Goal: Task Accomplishment & Management: Complete application form

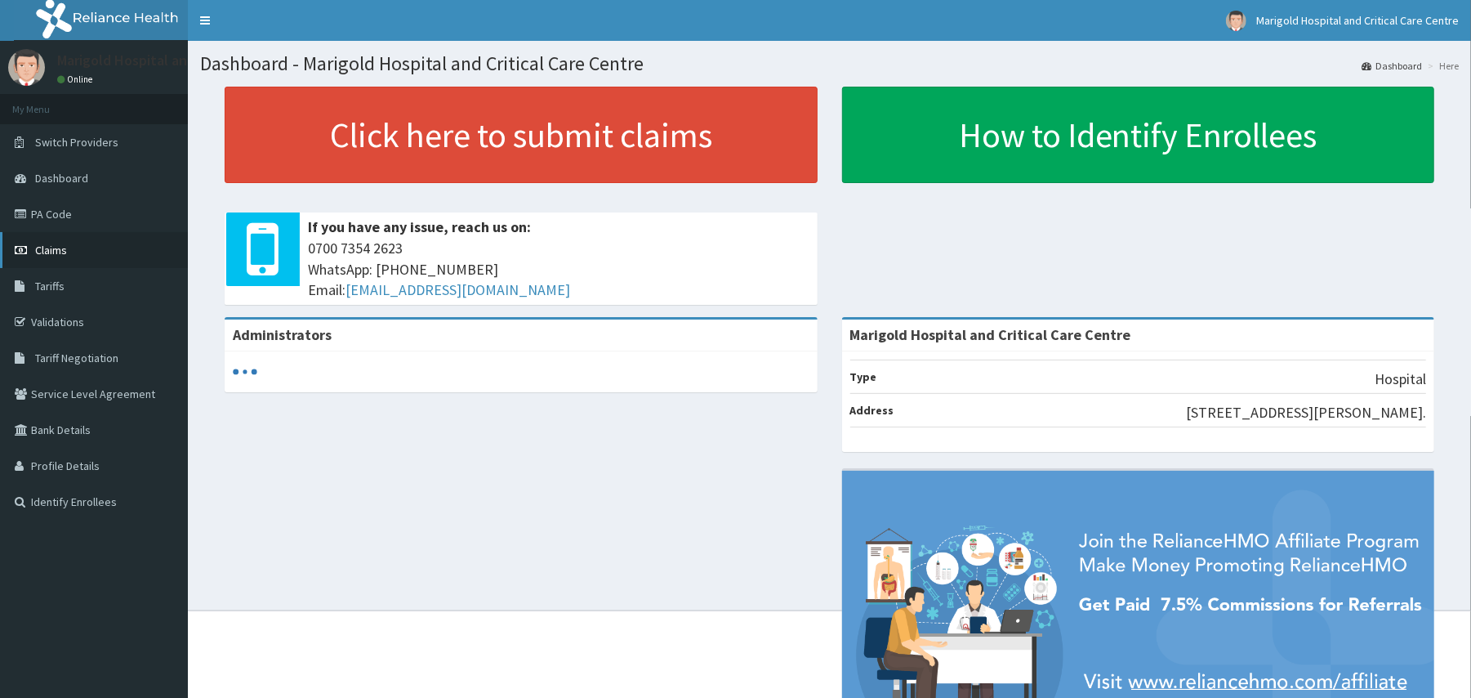
click at [38, 253] on span "Claims" at bounding box center [51, 250] width 32 height 15
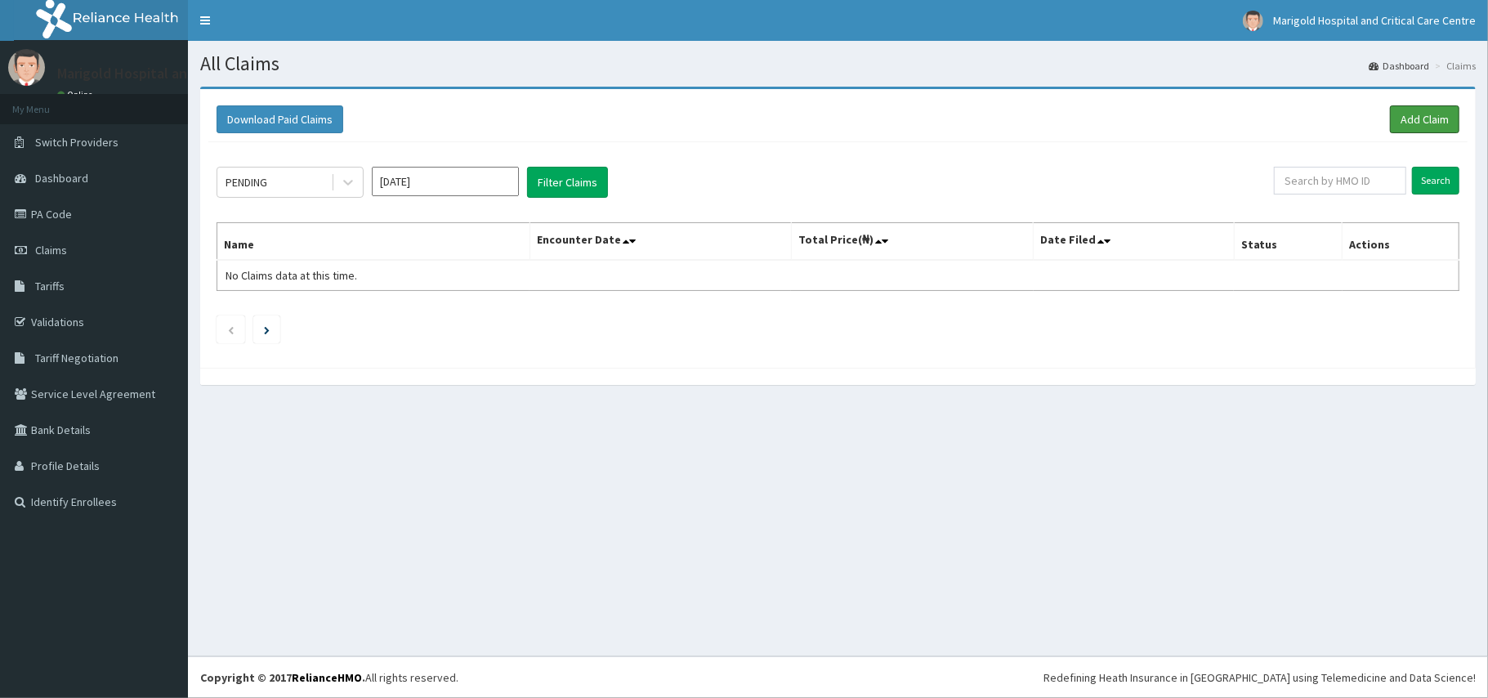
drag, startPoint x: 1415, startPoint y: 126, endPoint x: 1285, endPoint y: 144, distance: 131.1
click at [1412, 126] on link "Add Claim" at bounding box center [1424, 119] width 69 height 28
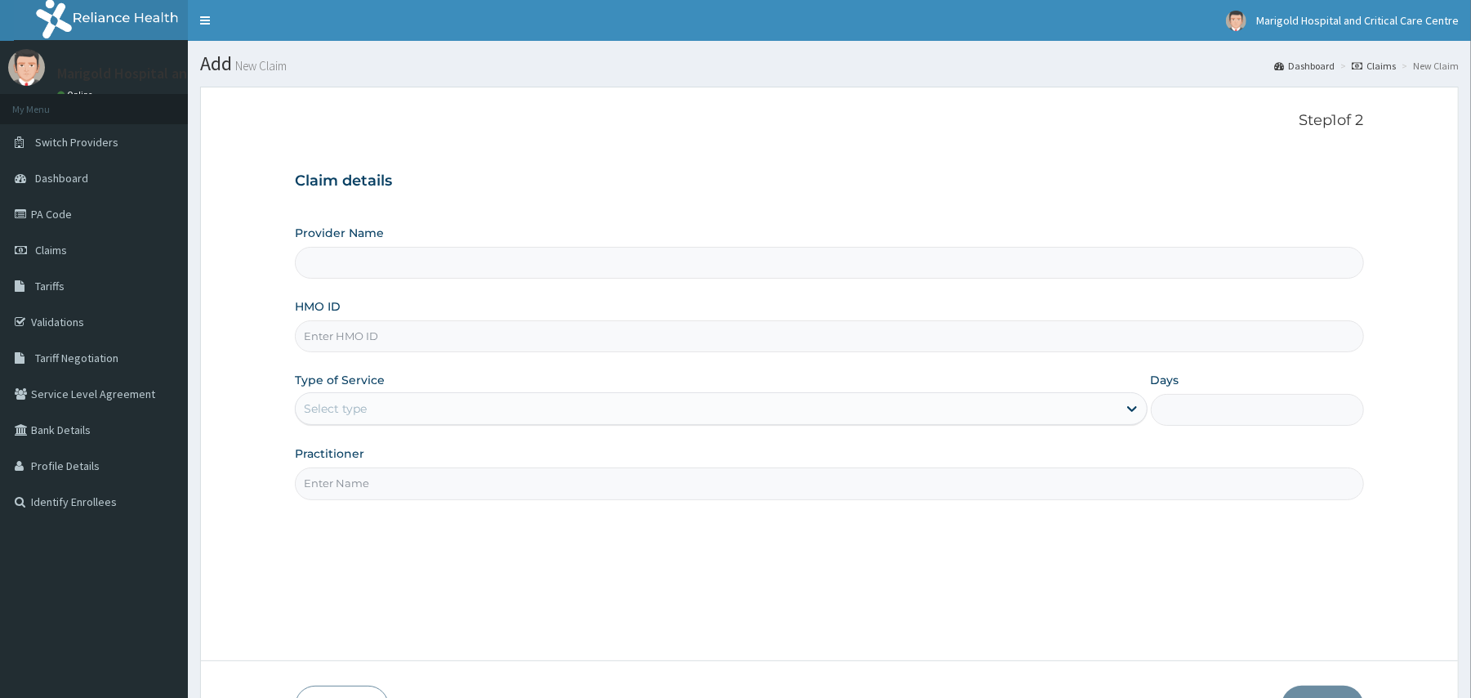
type input "Marigold Hospital and Critical Care Centre"
click at [69, 210] on link "PA Code" at bounding box center [94, 214] width 188 height 36
